Goal: Task Accomplishment & Management: Complete application form

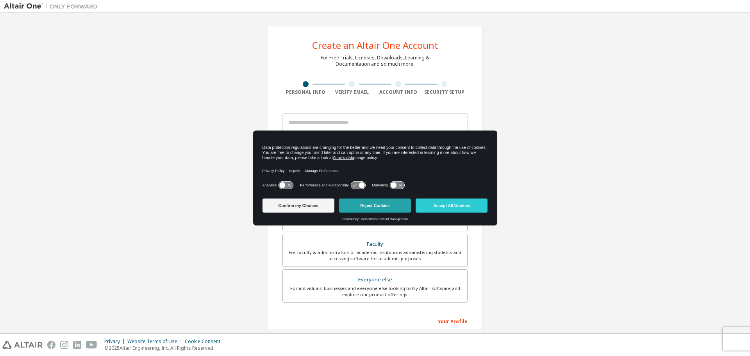
click at [357, 203] on button "Reject Cookies" at bounding box center [375, 205] width 72 height 14
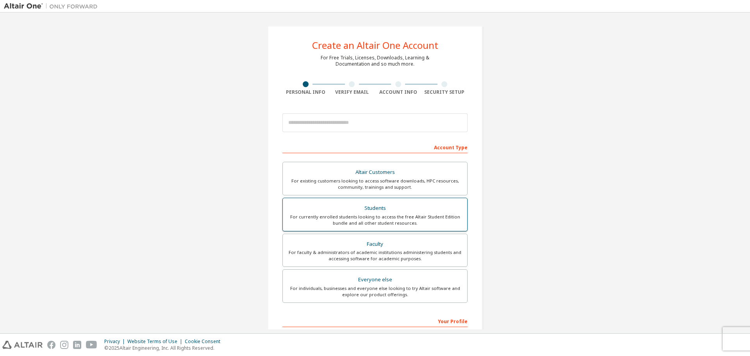
scroll to position [2, 0]
click at [402, 206] on div "Students" at bounding box center [374, 205] width 175 height 11
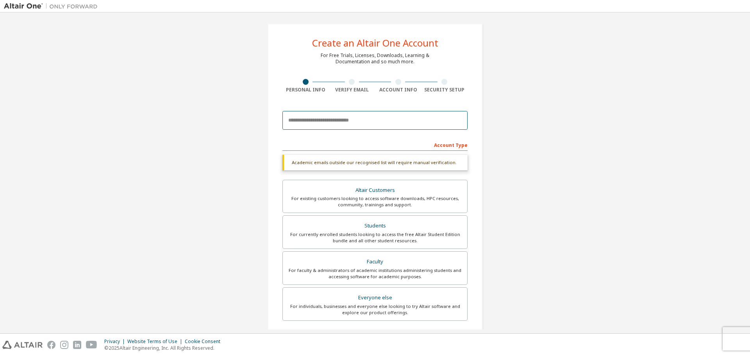
click at [417, 121] on input "email" at bounding box center [374, 120] width 185 height 19
paste input "**********"
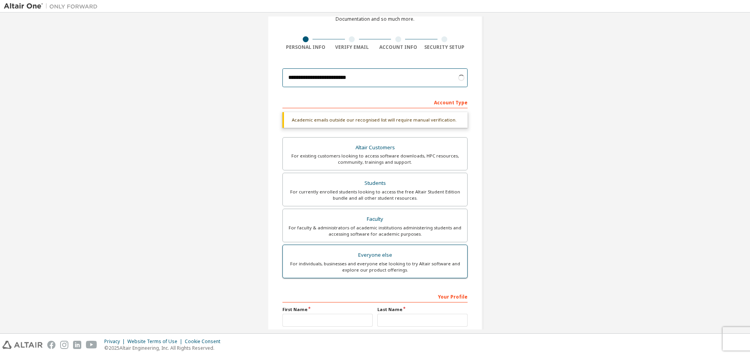
scroll to position [121, 0]
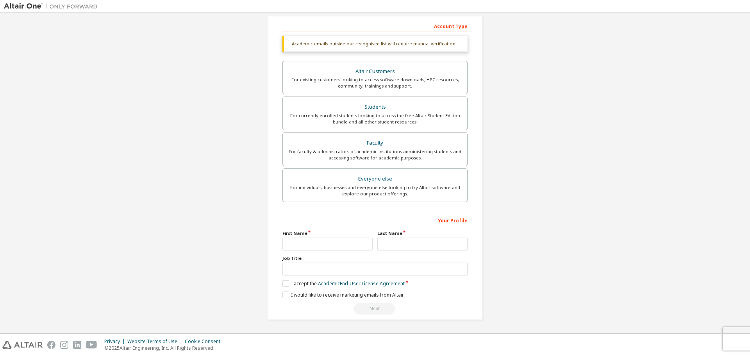
type input "**********"
click at [348, 246] on input "text" at bounding box center [327, 243] width 90 height 13
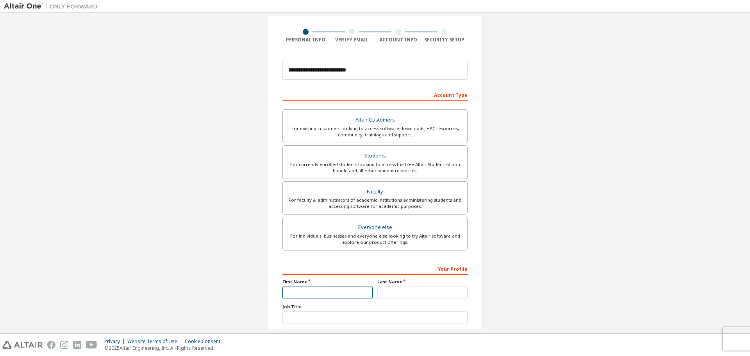
scroll to position [101, 0]
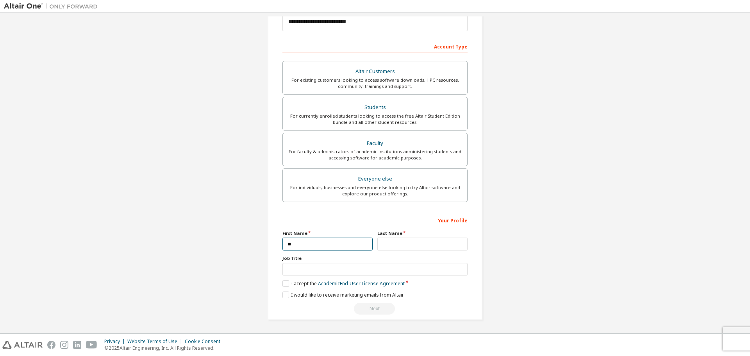
type input "*"
type input "*****"
click at [451, 233] on label "Last Name" at bounding box center [422, 233] width 90 height 6
click at [456, 242] on input "text" at bounding box center [422, 243] width 90 height 13
type input "*******"
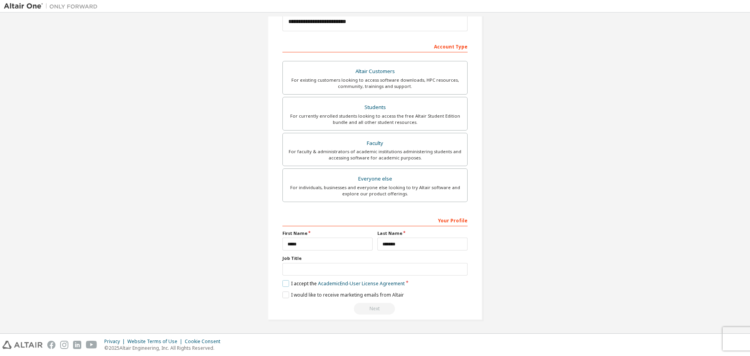
click at [287, 281] on label "I accept the Academic End-User License Agreement" at bounding box center [343, 283] width 122 height 7
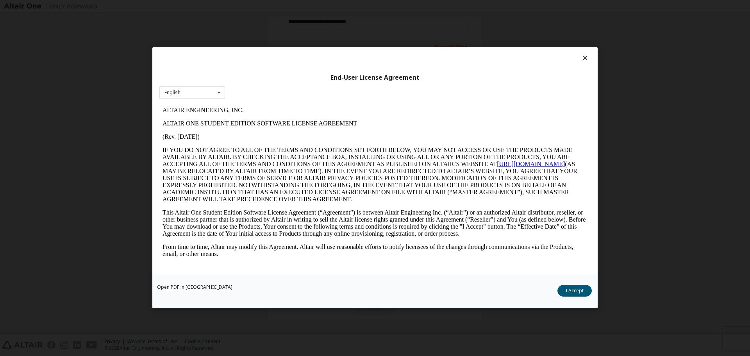
scroll to position [0, 0]
click at [570, 290] on button "I Accept" at bounding box center [574, 291] width 34 height 12
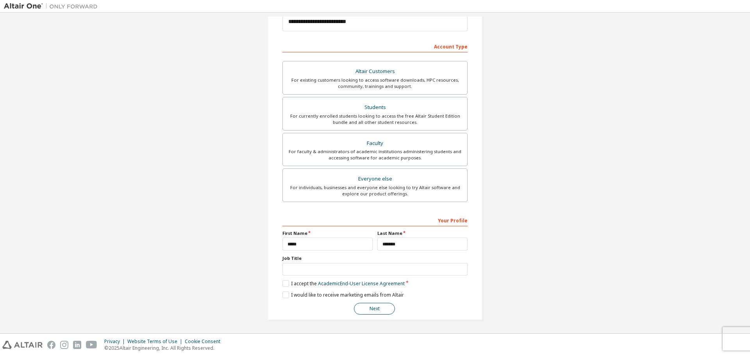
click at [371, 312] on button "Next" at bounding box center [374, 309] width 41 height 12
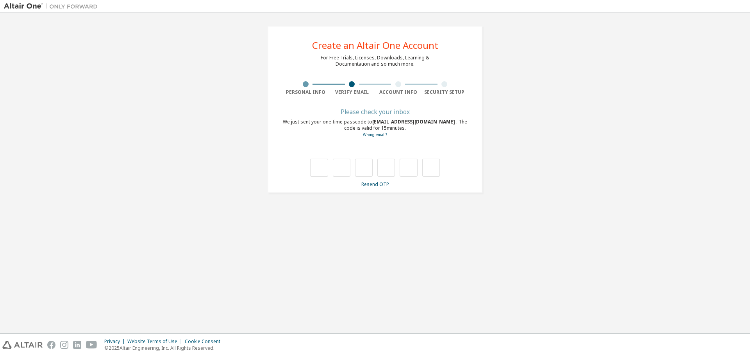
type input "*"
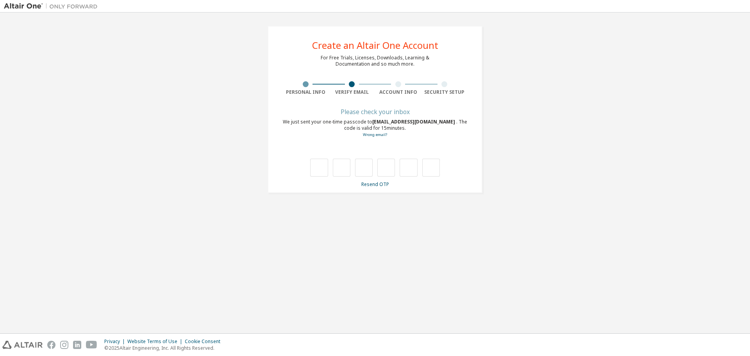
type input "*"
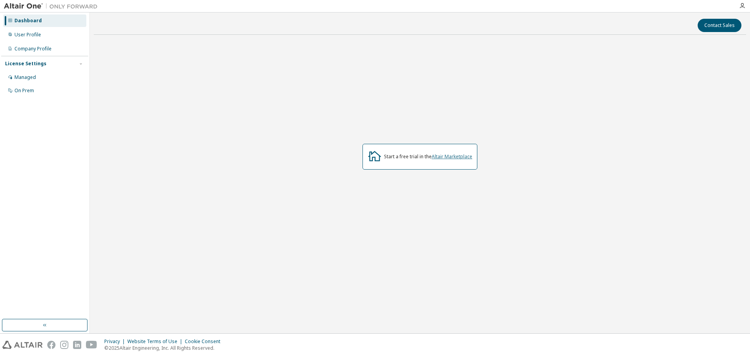
click at [449, 157] on link "Altair Marketplace" at bounding box center [451, 156] width 41 height 7
click at [50, 30] on div "User Profile" at bounding box center [44, 35] width 83 height 12
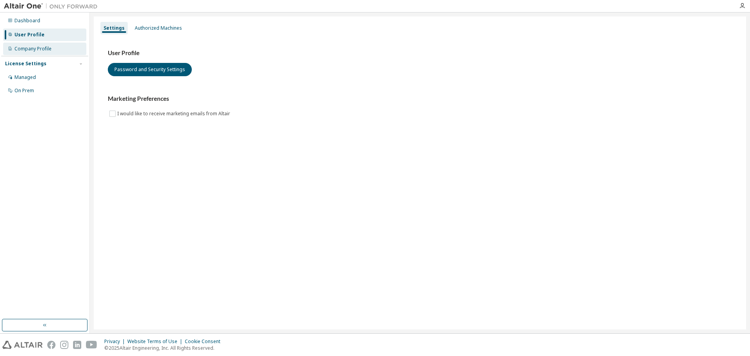
click at [59, 51] on div "Company Profile" at bounding box center [44, 49] width 83 height 12
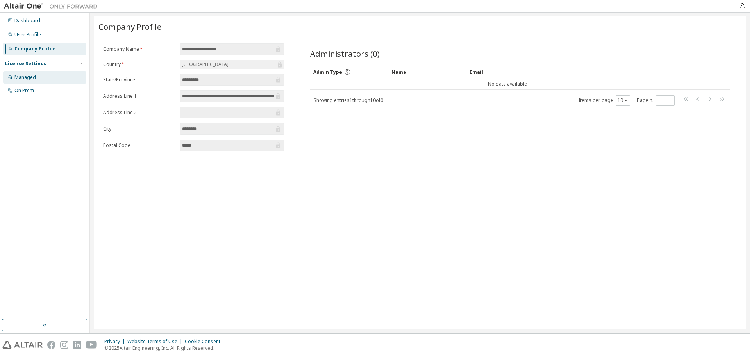
click at [55, 77] on div "Managed" at bounding box center [44, 77] width 83 height 12
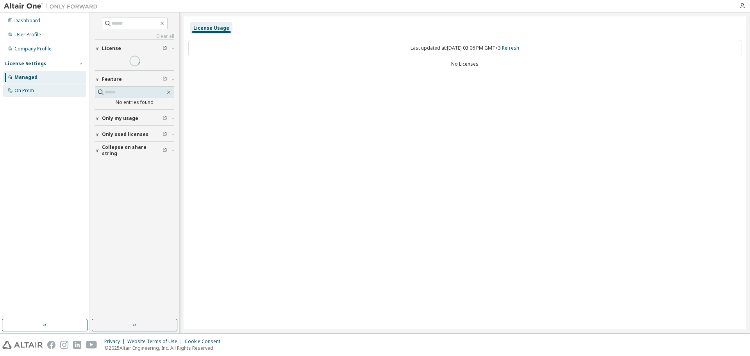
click at [55, 92] on div "On Prem" at bounding box center [44, 90] width 83 height 12
